Goal: Task Accomplishment & Management: Manage account settings

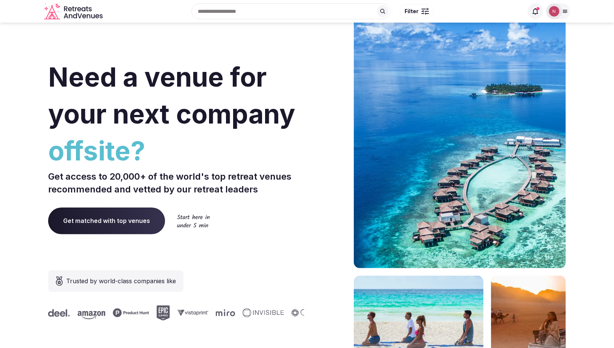
click at [561, 11] on div at bounding box center [555, 11] width 16 height 16
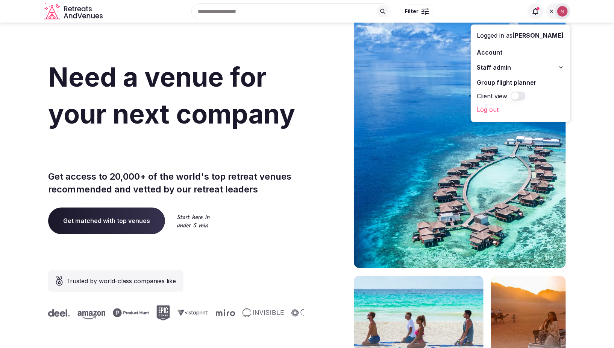
click at [513, 60] on div "Logged in as [PERSON_NAME] Account Staff admin Group flight planner Client view…" at bounding box center [520, 73] width 99 height 97
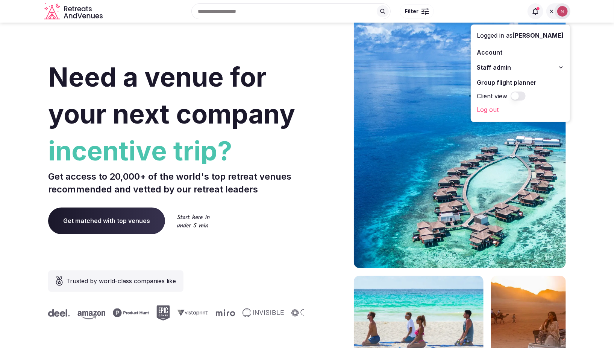
click at [512, 64] on span "Staff admin" at bounding box center [494, 67] width 34 height 9
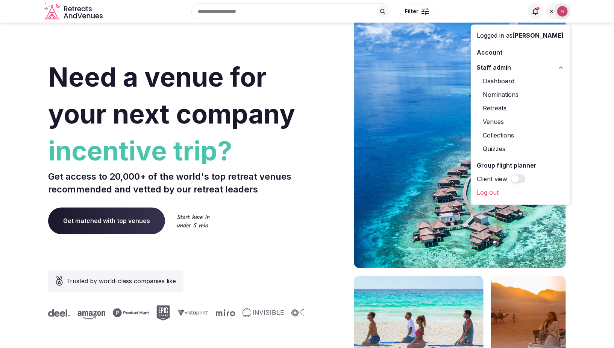
click at [510, 109] on link "Retreats" at bounding box center [520, 108] width 87 height 12
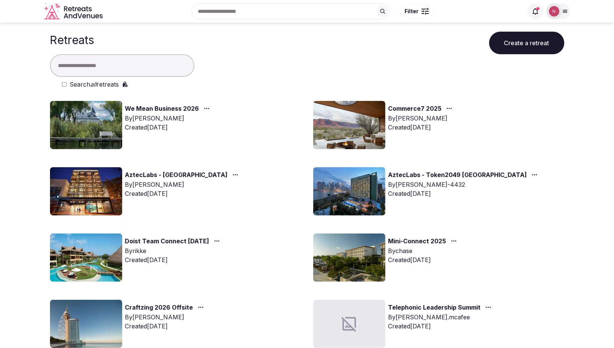
click at [360, 111] on img at bounding box center [349, 125] width 72 height 48
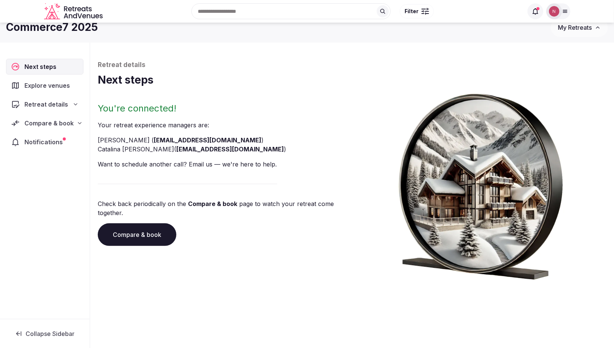
scroll to position [11, 0]
click at [42, 120] on span "Compare & book" at bounding box center [48, 123] width 49 height 9
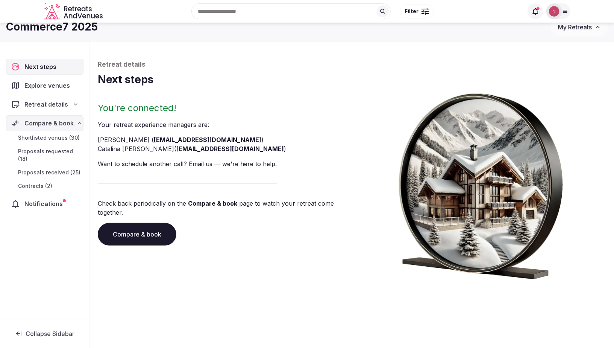
click at [41, 172] on span "Proposals received (25)" at bounding box center [49, 173] width 62 height 8
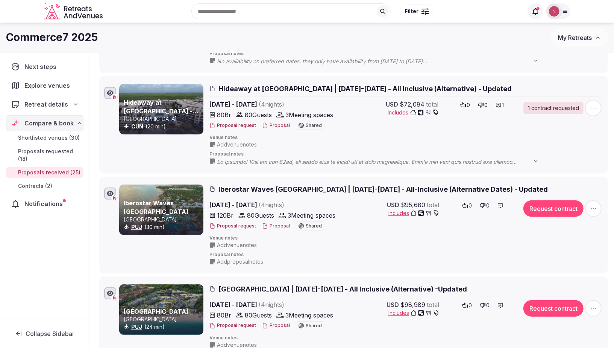
scroll to position [25, 0]
